Goal: Task Accomplishment & Management: Use online tool/utility

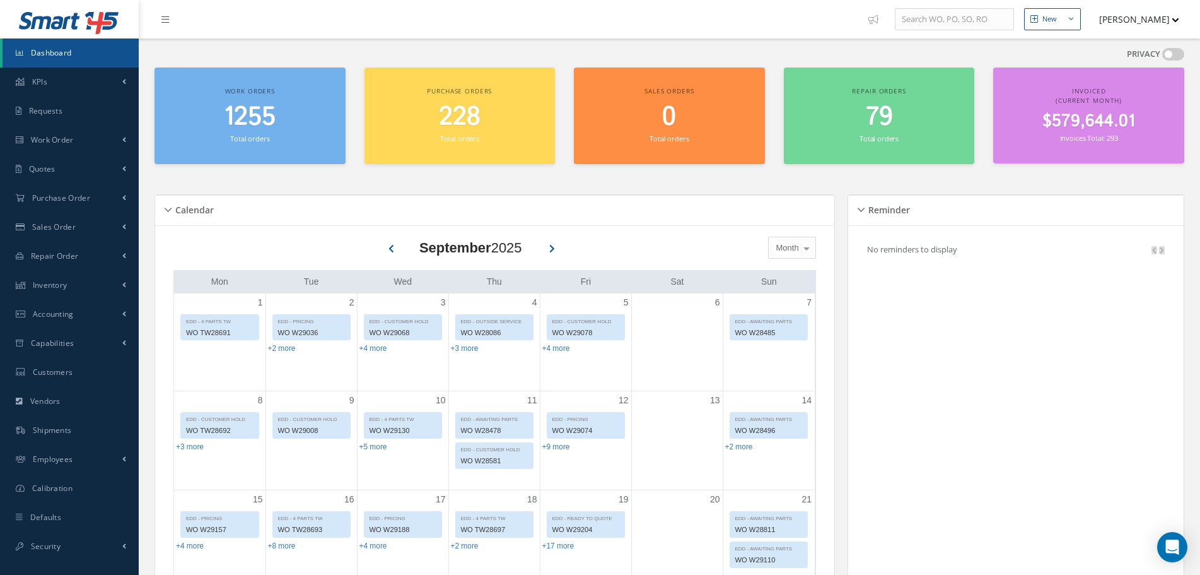
click at [1176, 20] on icon "button" at bounding box center [1176, 20] width 6 height 4
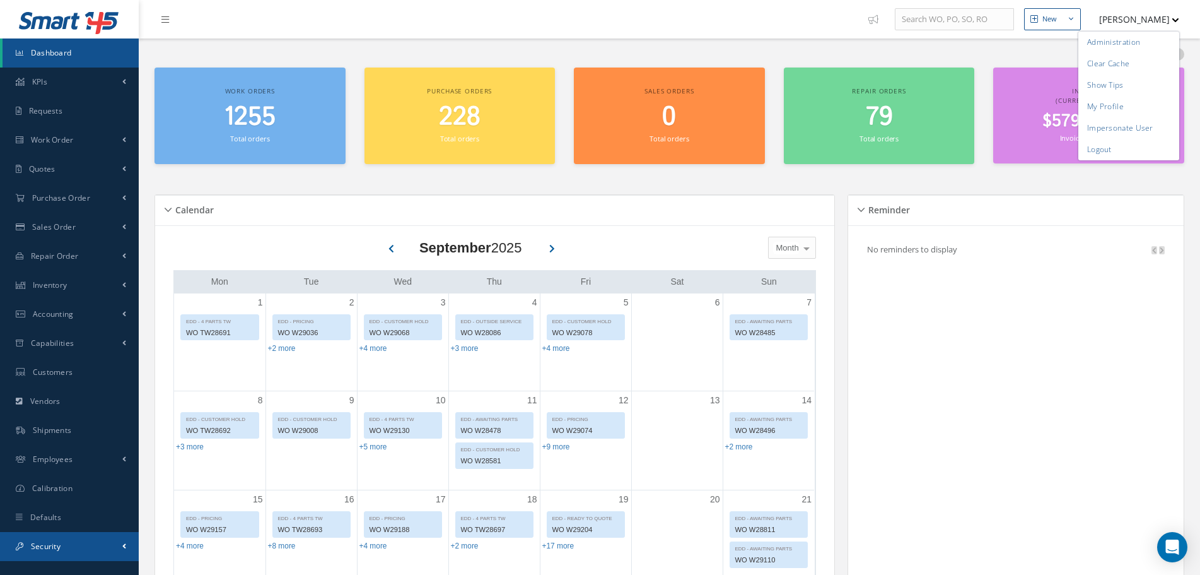
click at [107, 539] on link "Security" at bounding box center [69, 546] width 139 height 29
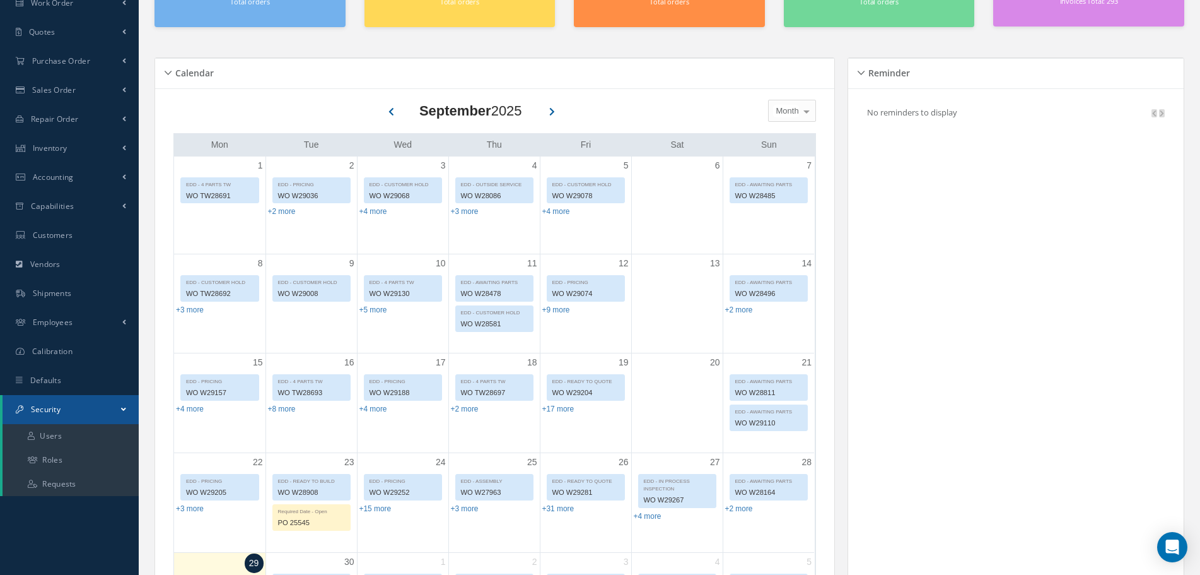
scroll to position [126, 0]
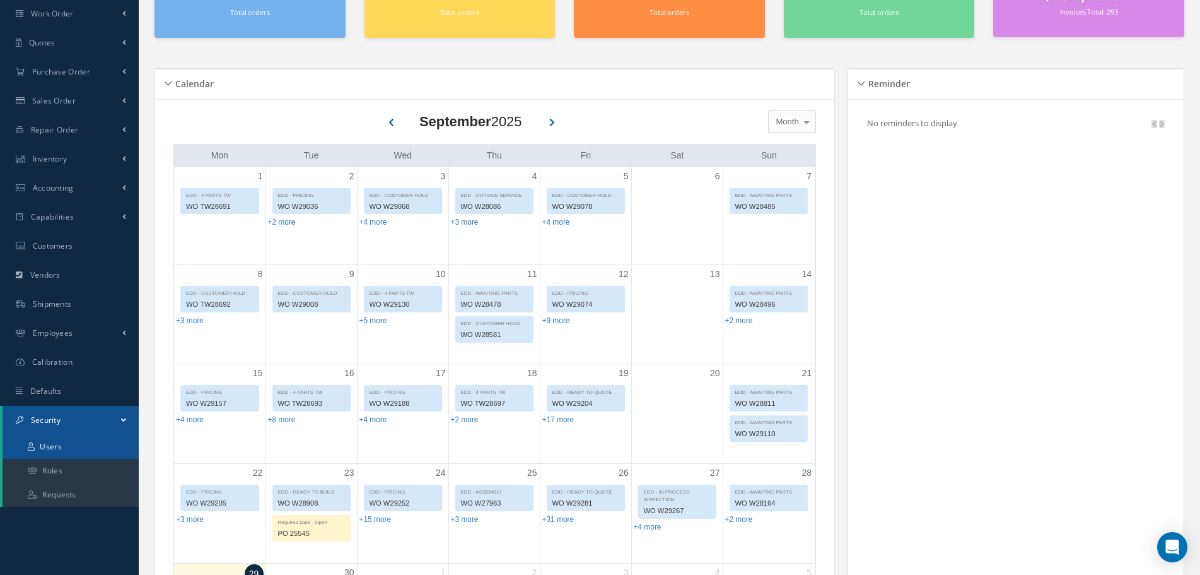
click at [81, 446] on link "Users" at bounding box center [71, 447] width 136 height 24
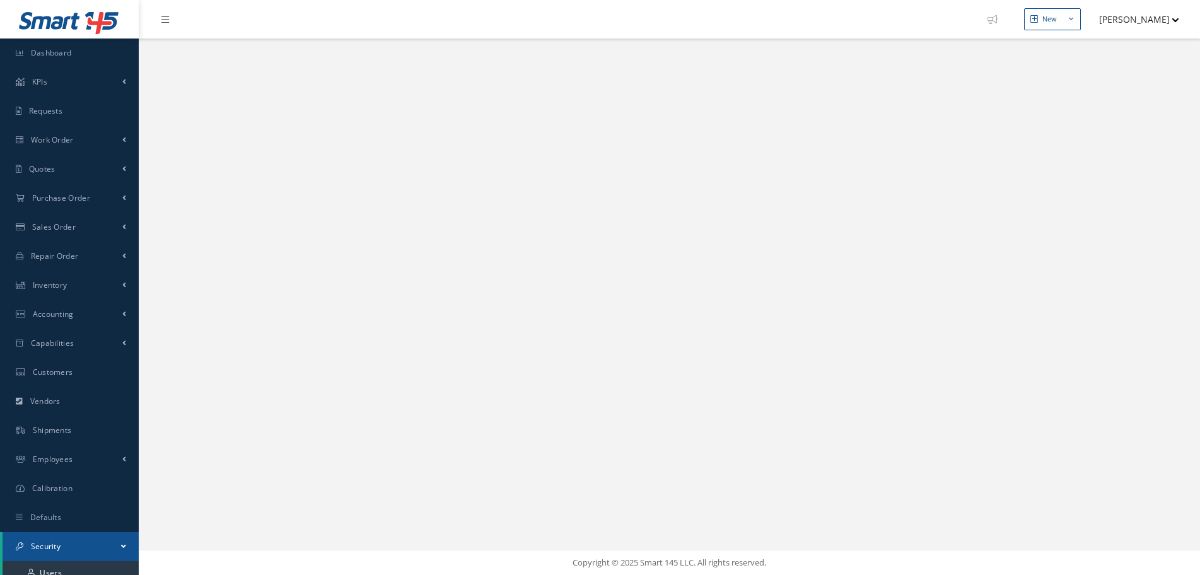
select select "25"
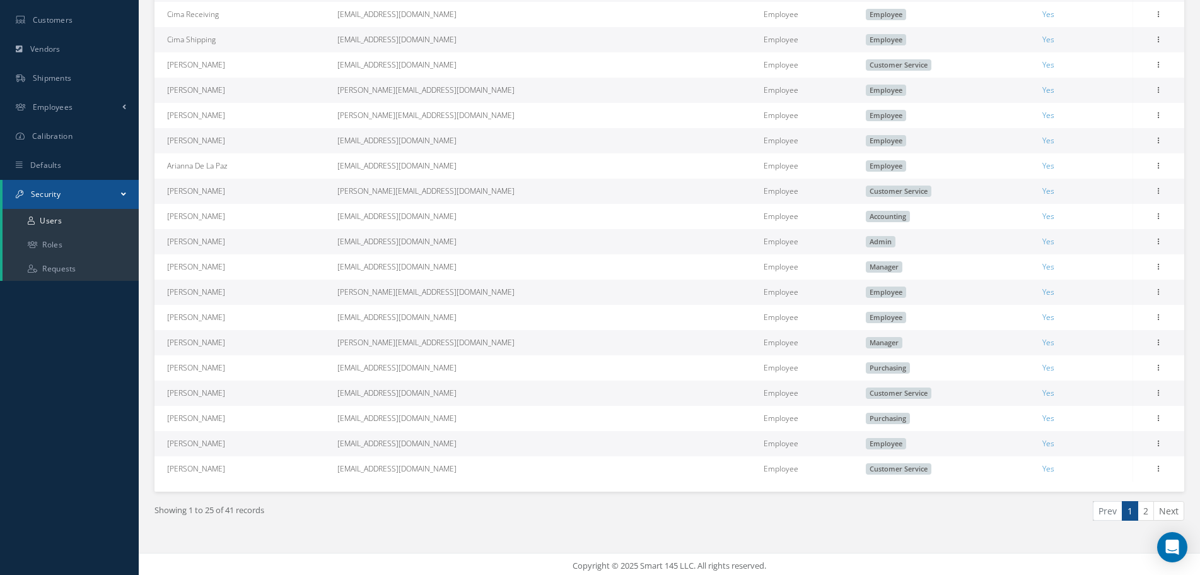
scroll to position [355, 0]
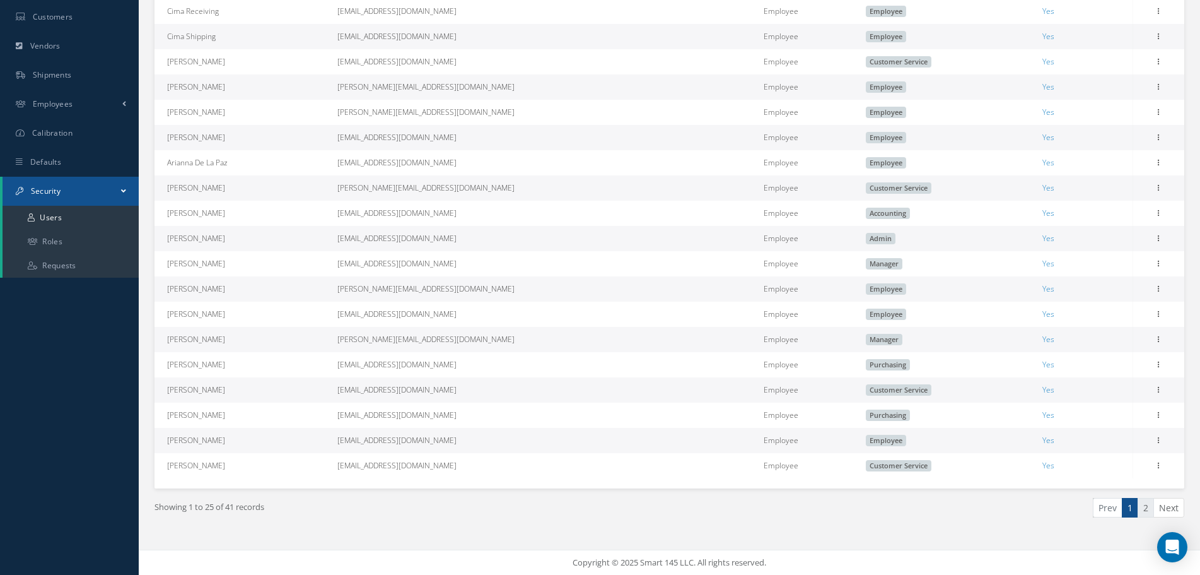
click at [1143, 503] on link "2" at bounding box center [1146, 508] width 16 height 20
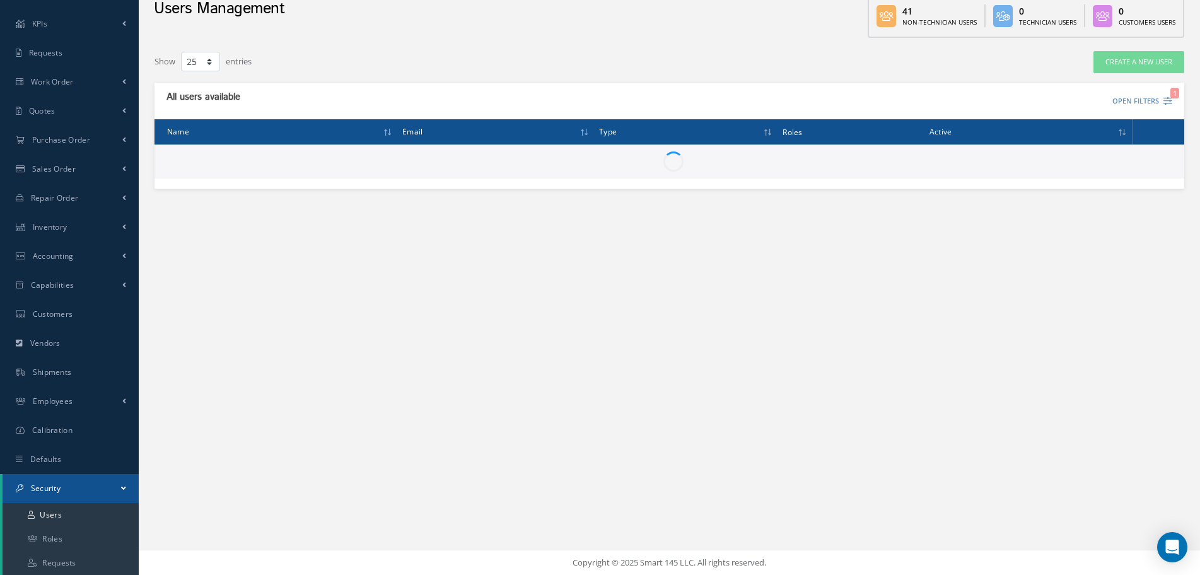
scroll to position [58, 0]
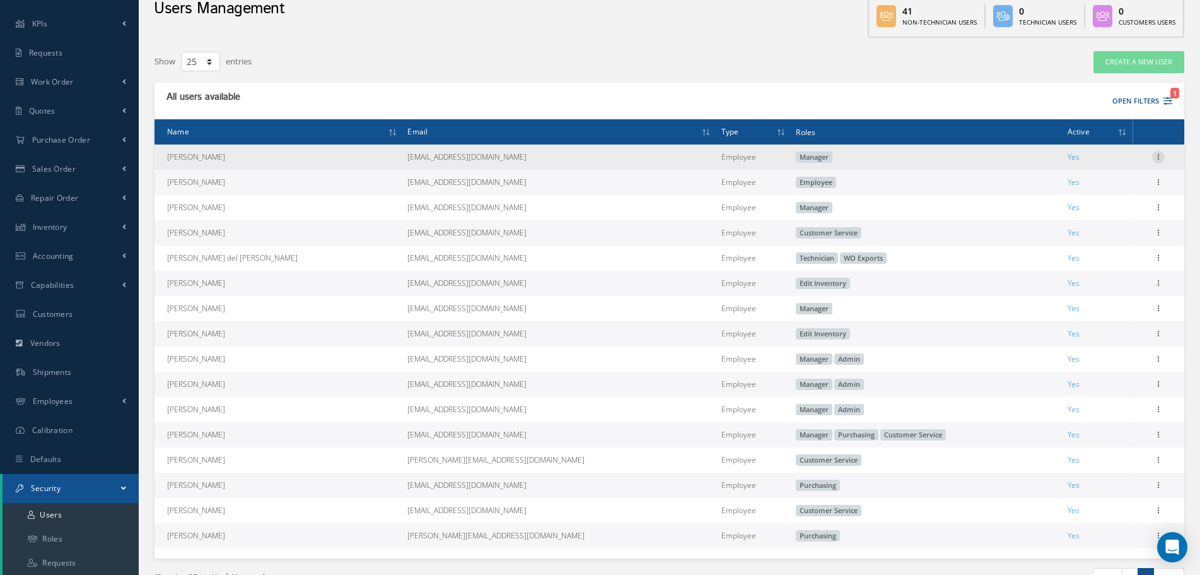
click at [1161, 155] on icon at bounding box center [1158, 156] width 13 height 10
click at [1115, 163] on link "Edit" at bounding box center [1101, 165] width 100 height 16
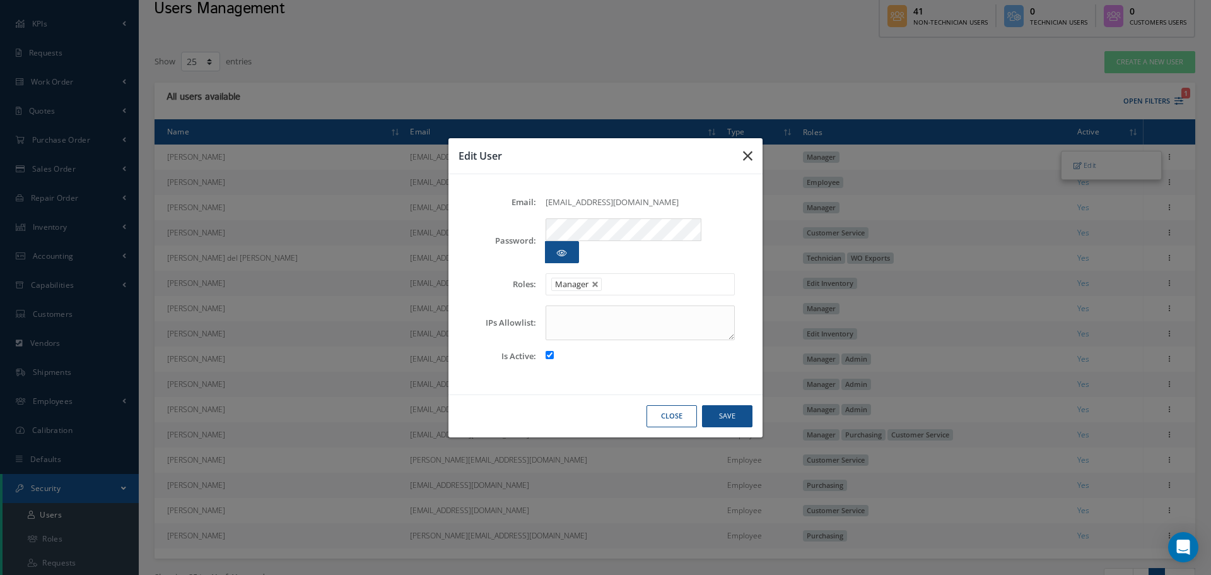
click at [751, 163] on icon "button" at bounding box center [747, 155] width 9 height 15
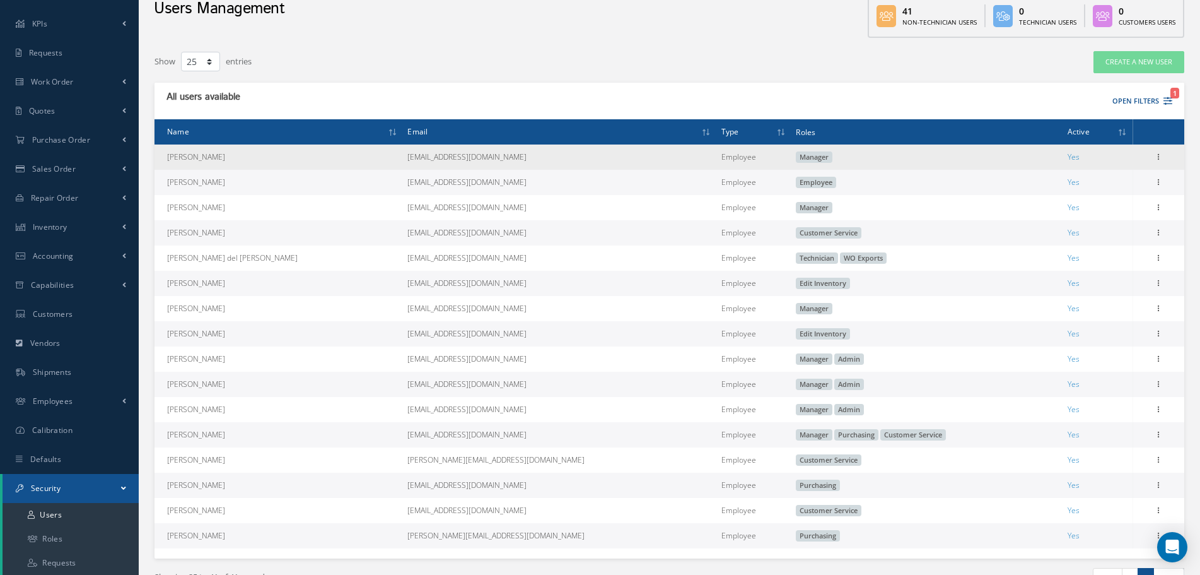
drag, startPoint x: 513, startPoint y: 164, endPoint x: 165, endPoint y: 163, distance: 348.8
click at [165, 163] on tr "[PERSON_NAME] [EMAIL_ADDRESS][DOMAIN_NAME] Employee Manager Yes Edit" at bounding box center [670, 156] width 1030 height 25
click at [455, 156] on td "[EMAIL_ADDRESS][DOMAIN_NAME]" at bounding box center [558, 156] width 313 height 25
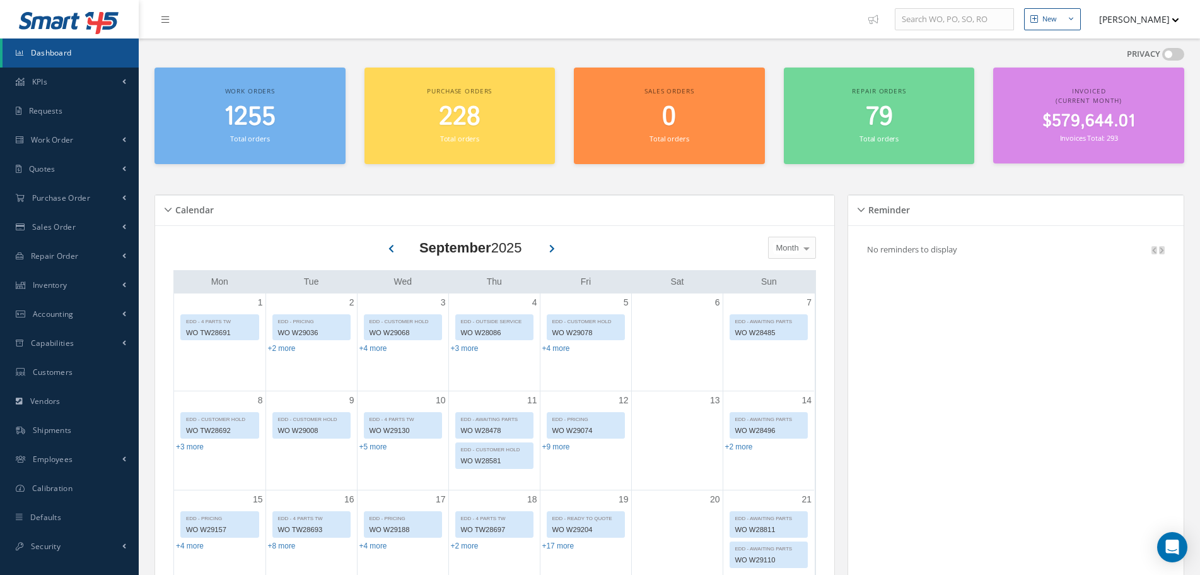
click at [1158, 13] on button "[PERSON_NAME]" at bounding box center [1133, 19] width 92 height 25
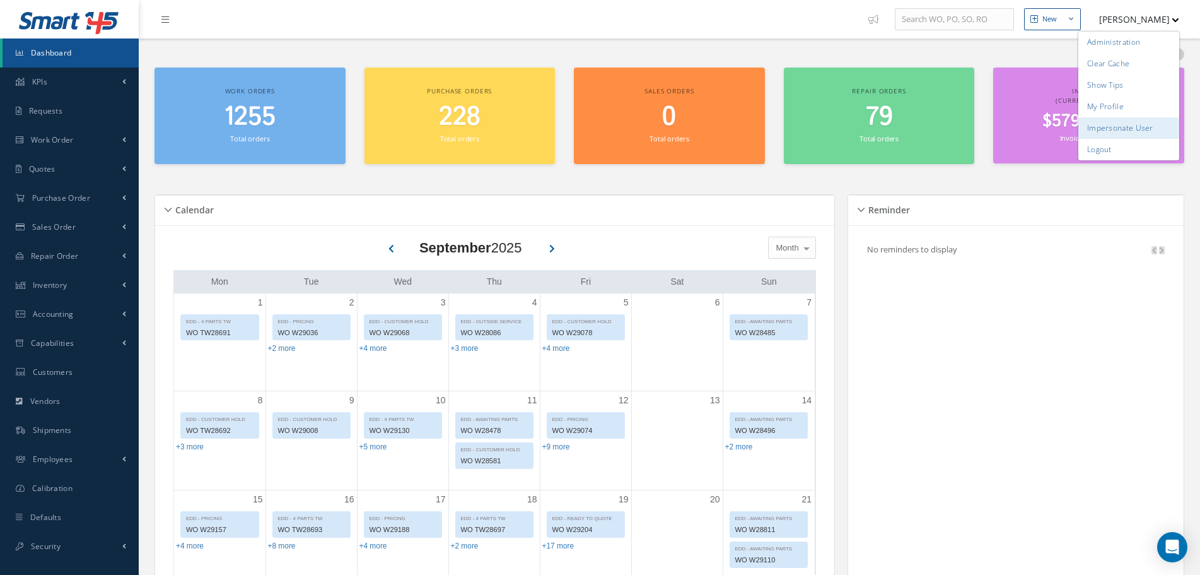
click at [1135, 122] on link "Impersonate User" at bounding box center [1129, 127] width 101 height 21
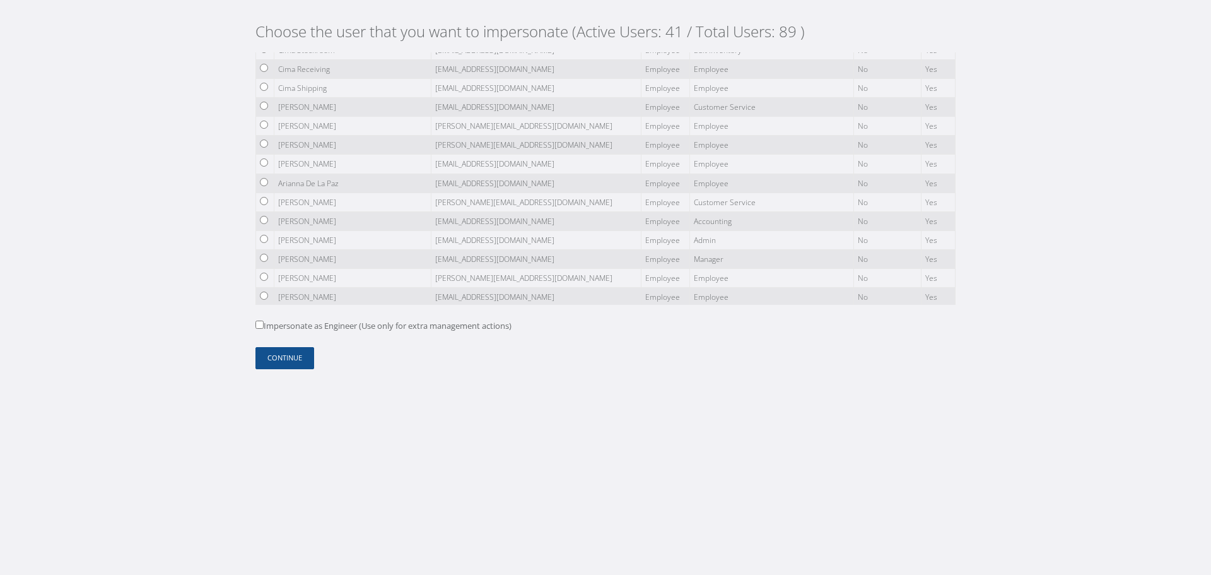
scroll to position [189, 0]
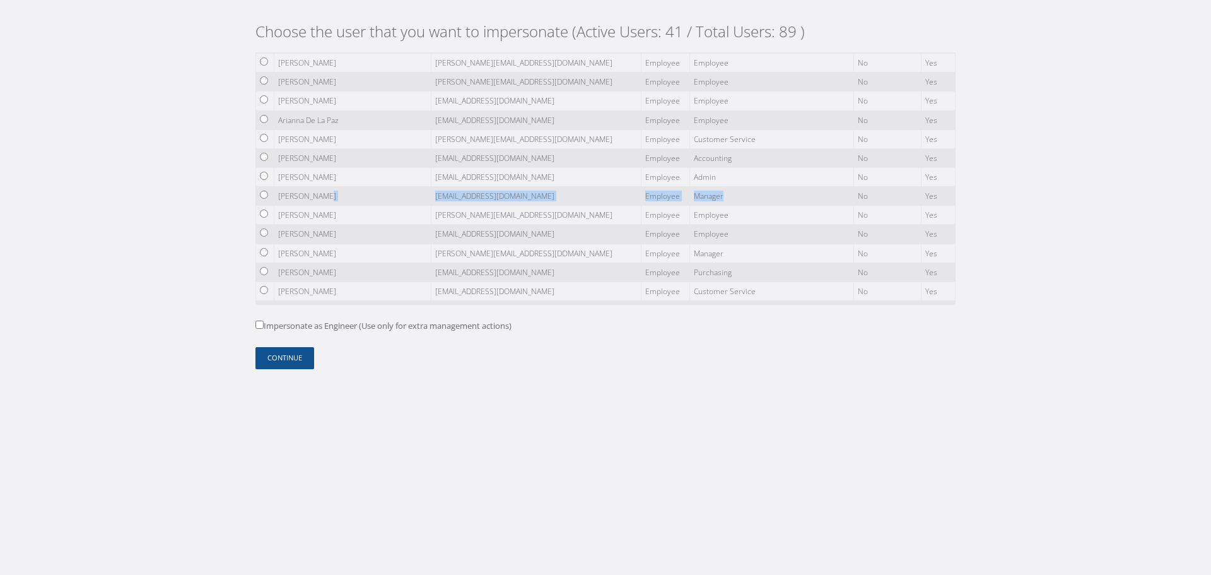
drag, startPoint x: 682, startPoint y: 191, endPoint x: 339, endPoint y: 194, distance: 343.8
click at [339, 194] on tr "Andrus Baksh andrusb@cimaaviation.com Employee Manager No Yes" at bounding box center [605, 196] width 699 height 19
